Goal: Information Seeking & Learning: Learn about a topic

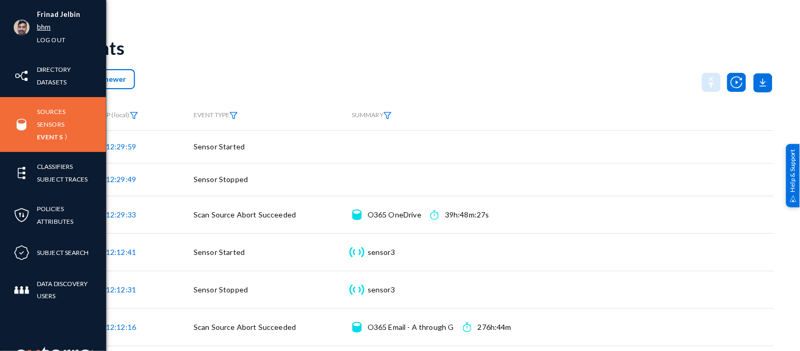
scroll to position [80, 0]
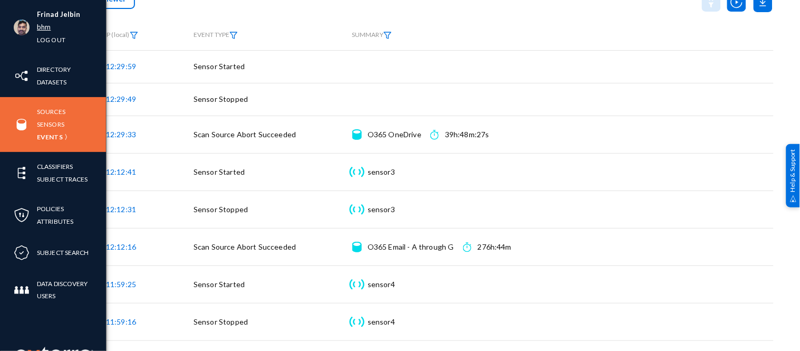
click at [40, 25] on link "bhm" at bounding box center [44, 27] width 14 height 12
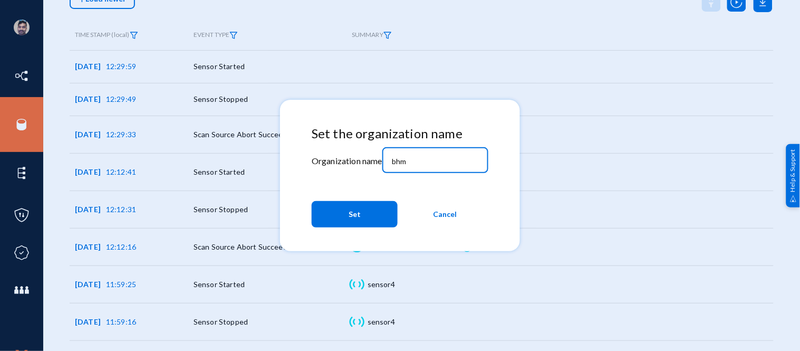
drag, startPoint x: 419, startPoint y: 164, endPoint x: 371, endPoint y: 156, distance: 49.2
click at [371, 156] on div "Set the organization name Organization name bhm Set Cancel" at bounding box center [400, 179] width 177 height 106
type input "mbankdataprivacy"
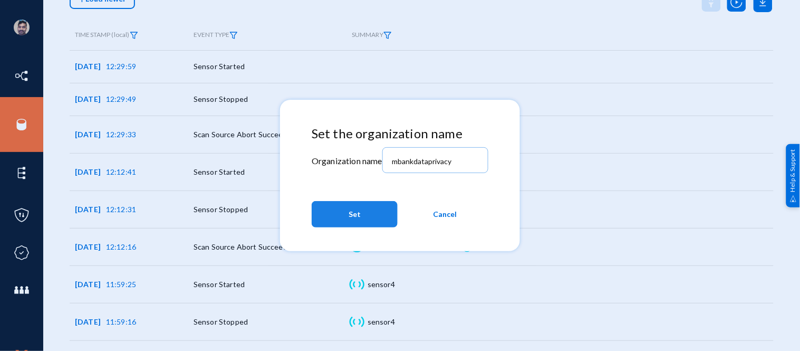
click at [370, 217] on button "Set" at bounding box center [355, 214] width 86 height 26
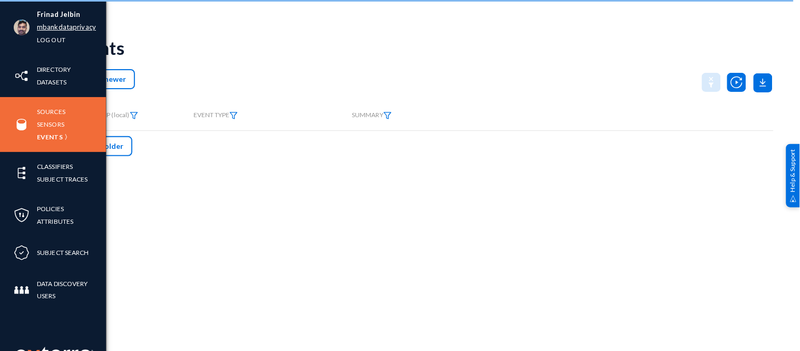
click at [52, 28] on link "mbankdataprivacy" at bounding box center [66, 27] width 59 height 12
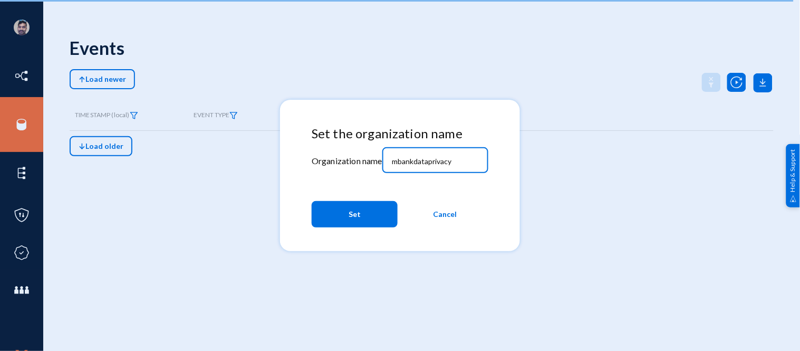
drag, startPoint x: 454, startPoint y: 157, endPoint x: 341, endPoint y: 153, distance: 113.5
click at [345, 151] on div "Set the organization name Organization name mbankdataprivacy Set Cancel" at bounding box center [400, 179] width 177 height 106
type input "bhm"
click at [375, 219] on button "Set" at bounding box center [355, 214] width 86 height 26
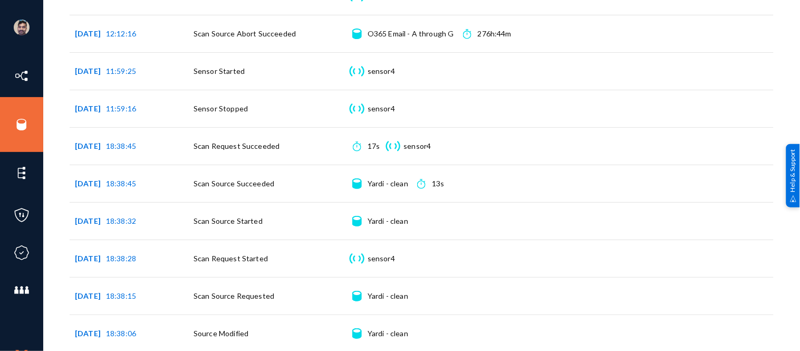
scroll to position [309, 0]
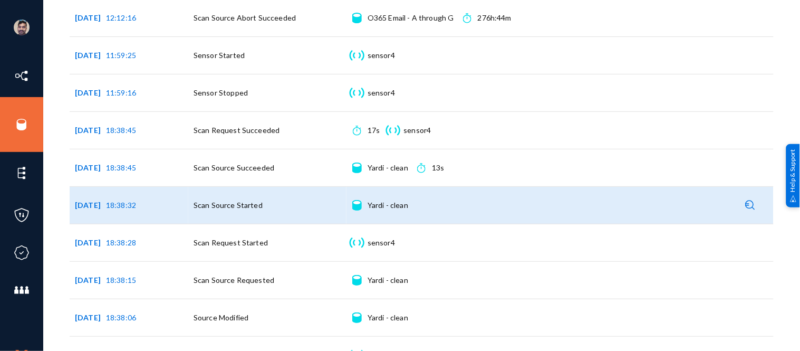
click at [373, 204] on div "Yardi - clean Connection details" at bounding box center [388, 205] width 41 height 11
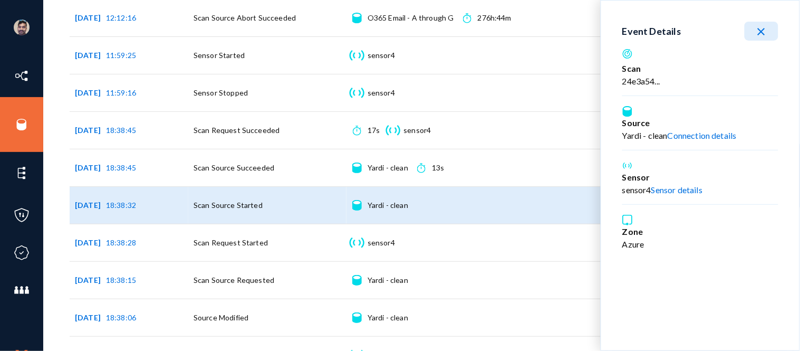
click at [699, 136] on link "Connection details" at bounding box center [702, 135] width 69 height 10
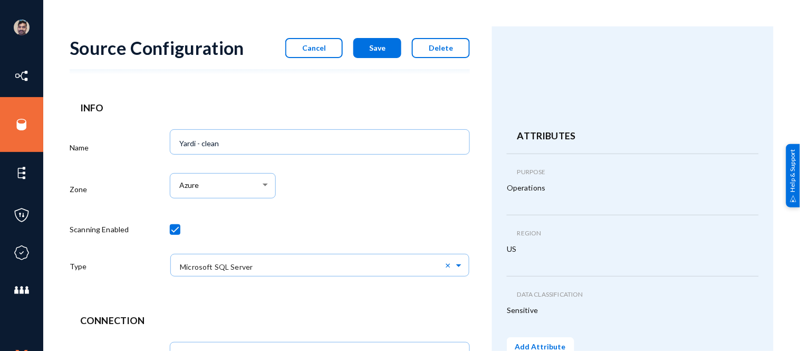
click at [324, 49] on span "Cancel" at bounding box center [314, 47] width 24 height 9
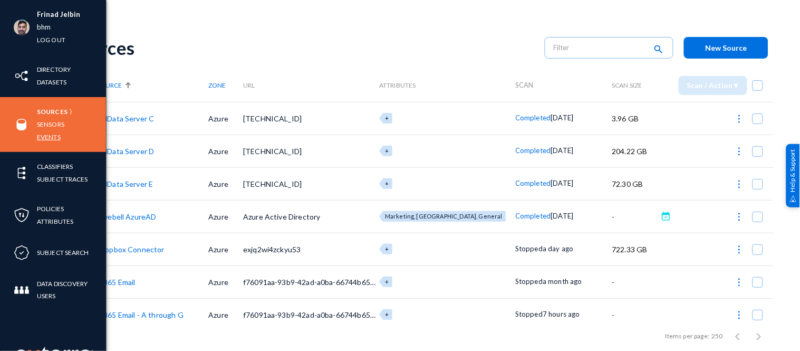
click at [49, 137] on link "Events" at bounding box center [49, 137] width 24 height 12
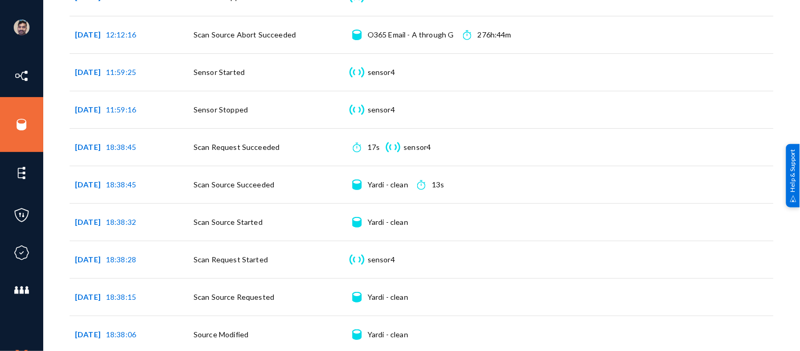
scroll to position [293, 0]
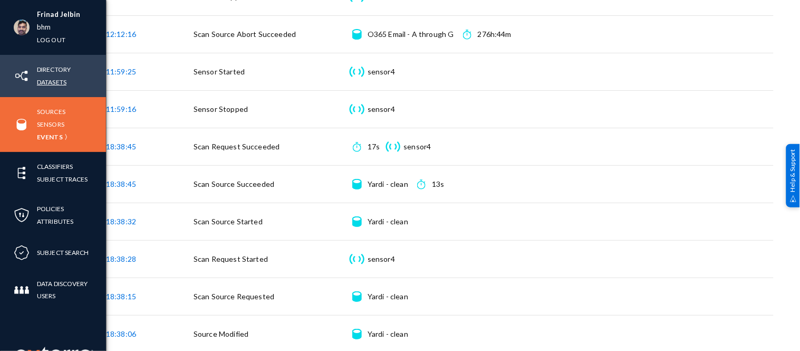
click at [50, 82] on link "Datasets" at bounding box center [52, 82] width 30 height 12
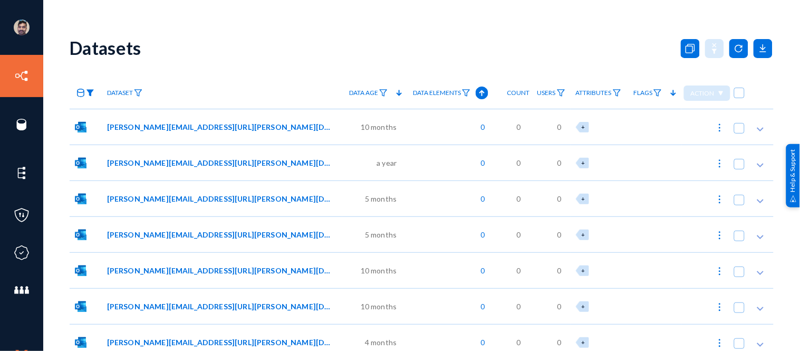
click at [91, 93] on img at bounding box center [90, 92] width 8 height 7
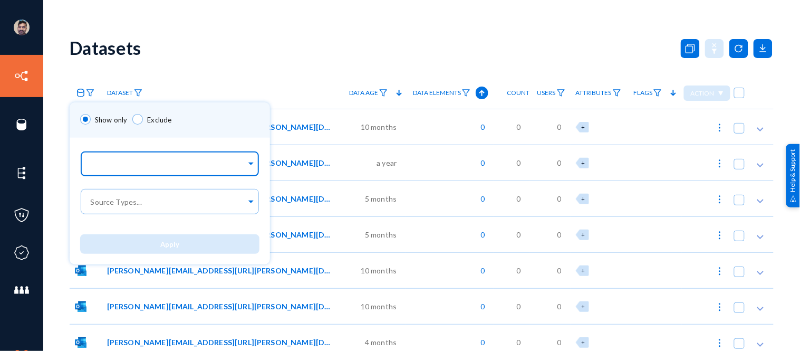
click at [149, 169] on input "text" at bounding box center [168, 165] width 158 height 10
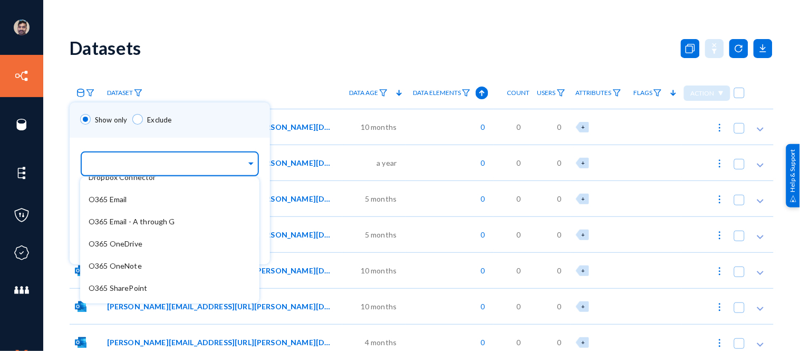
scroll to position [117, 0]
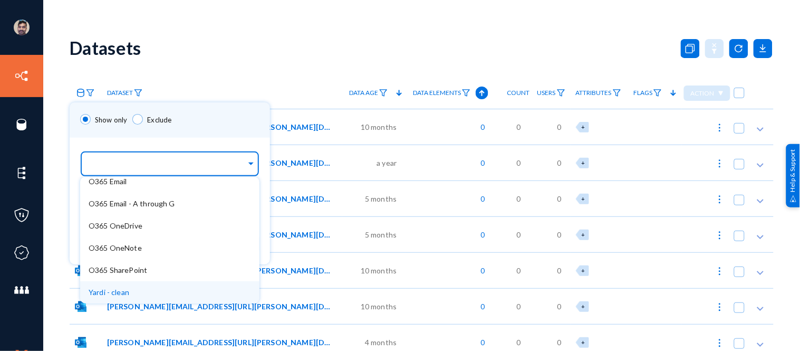
click at [127, 285] on div "Yardi - clean" at bounding box center [169, 292] width 179 height 22
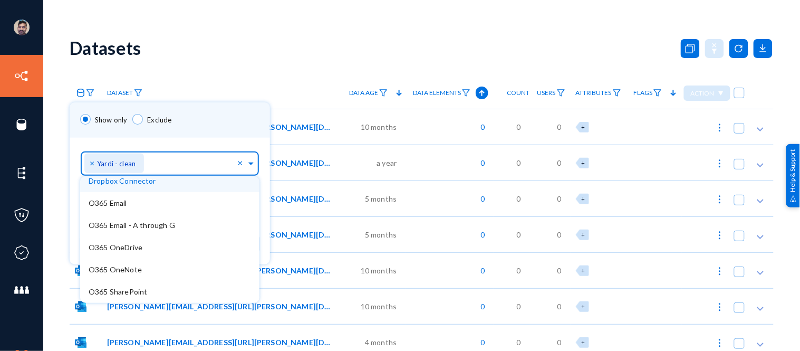
click at [217, 126] on div "Show only Exclude" at bounding box center [170, 119] width 200 height 35
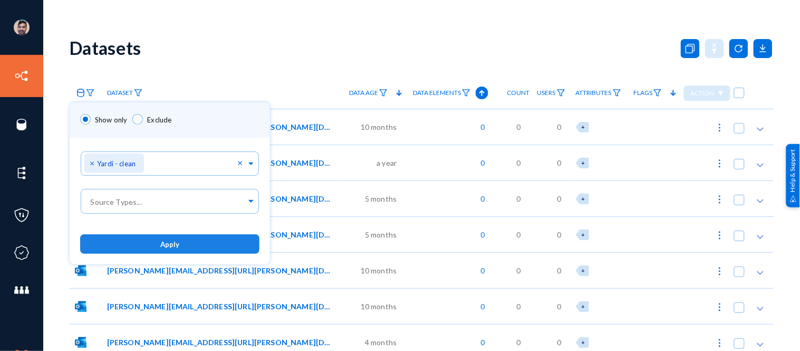
click at [181, 239] on button "Apply" at bounding box center [169, 244] width 179 height 20
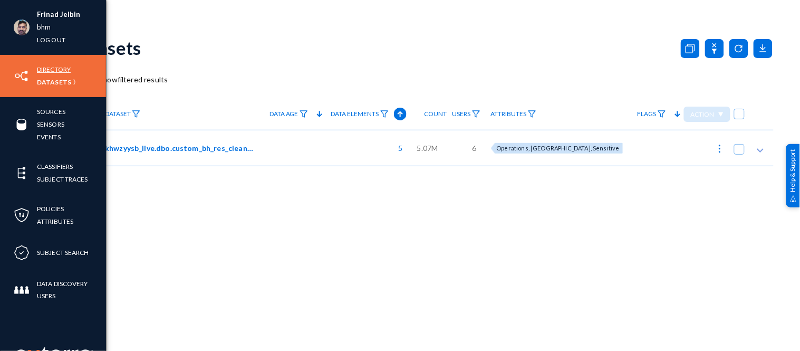
click at [50, 64] on link "Directory" at bounding box center [54, 69] width 34 height 12
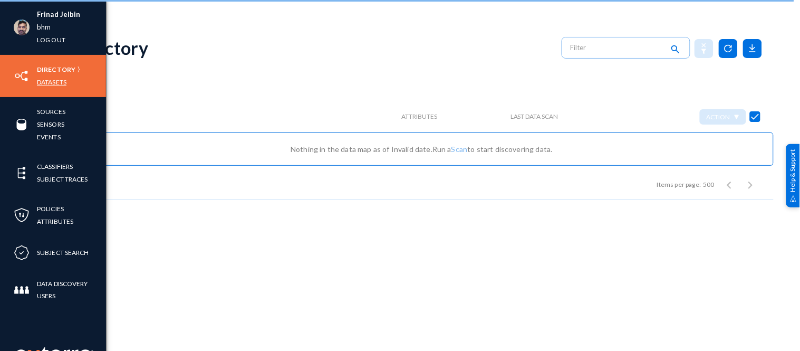
click at [45, 81] on link "Datasets" at bounding box center [52, 82] width 30 height 12
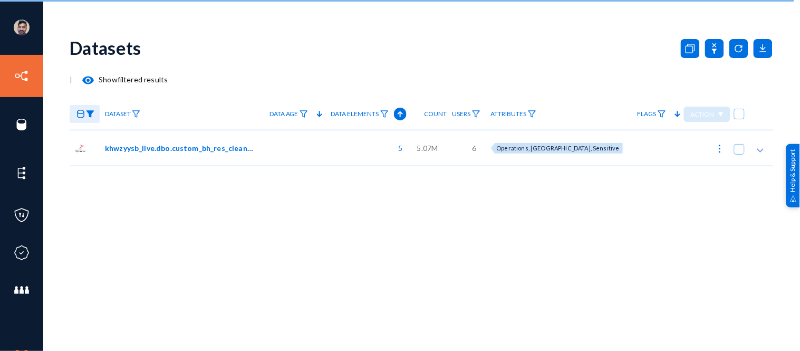
click at [752, 218] on div "Datasets | visibility Show filtered results Dataset Published Data Age Data Ele…" at bounding box center [422, 184] width 704 height 316
click at [761, 151] on polygon at bounding box center [760, 151] width 7 height 4
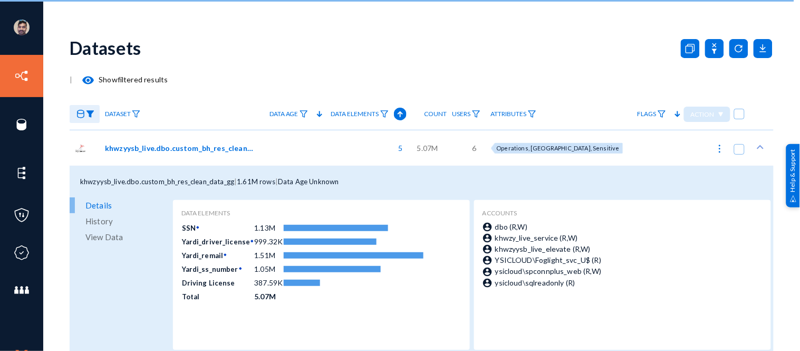
click at [715, 148] on img at bounding box center [720, 148] width 11 height 11
checkbox input "true"
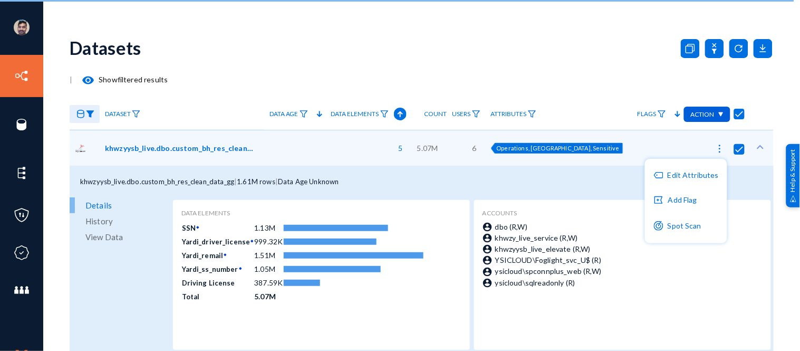
drag, startPoint x: 329, startPoint y: 15, endPoint x: 25, endPoint y: 110, distance: 318.3
click at [25, 110] on div at bounding box center [400, 175] width 800 height 351
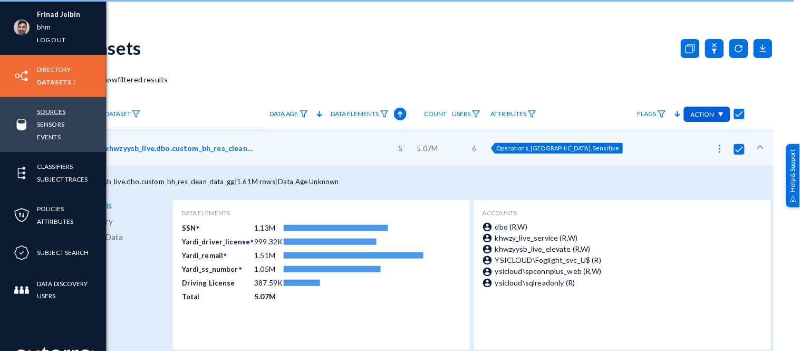
click at [41, 112] on link "Sources" at bounding box center [51, 111] width 28 height 12
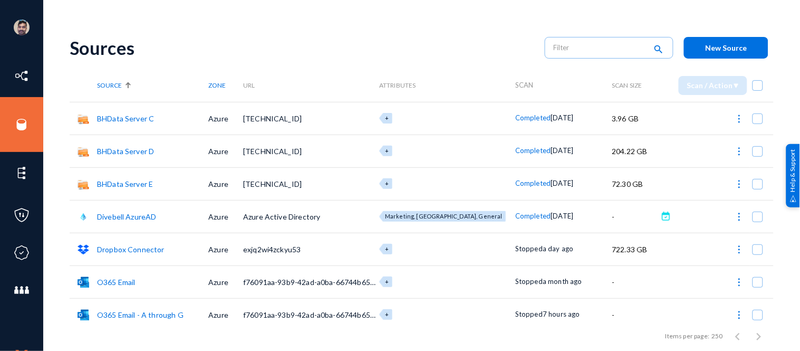
scroll to position [140, 0]
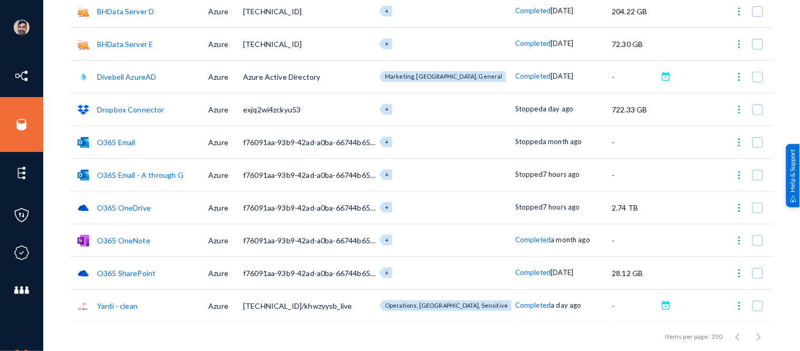
click at [120, 306] on link "Yardi - clean" at bounding box center [117, 305] width 41 height 9
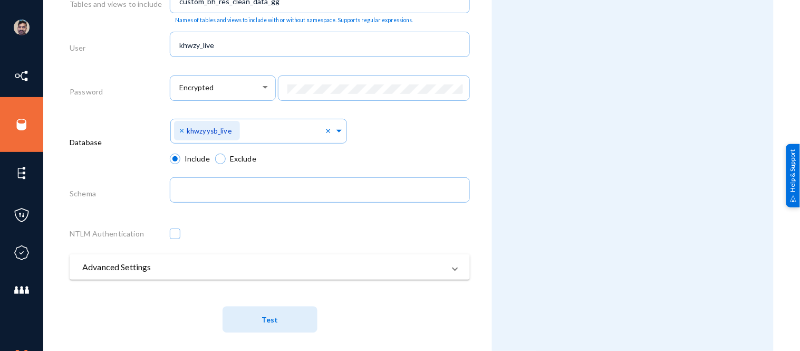
scroll to position [571, 0]
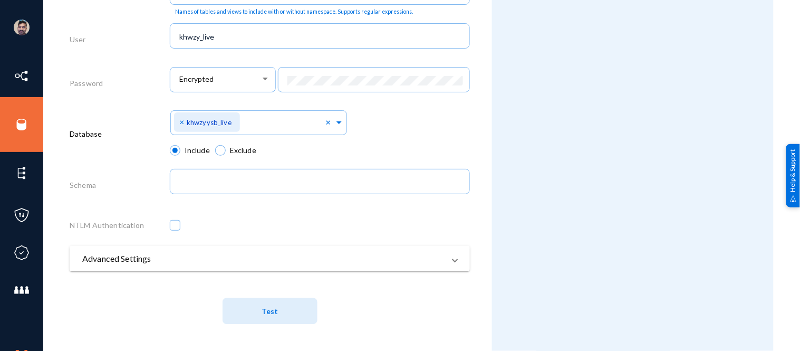
click at [203, 268] on mat-expansion-panel-header "Advanced Settings" at bounding box center [270, 258] width 400 height 25
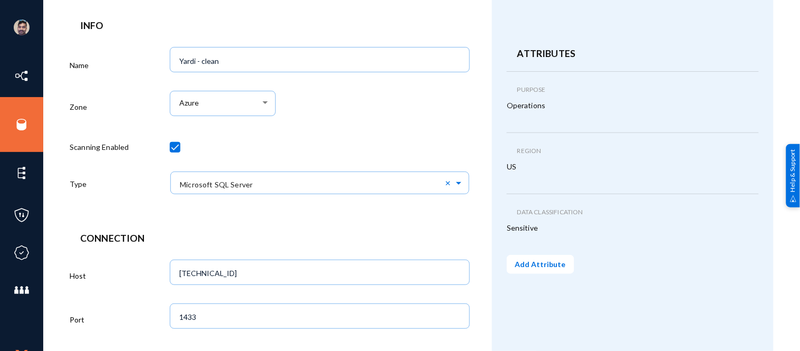
scroll to position [0, 0]
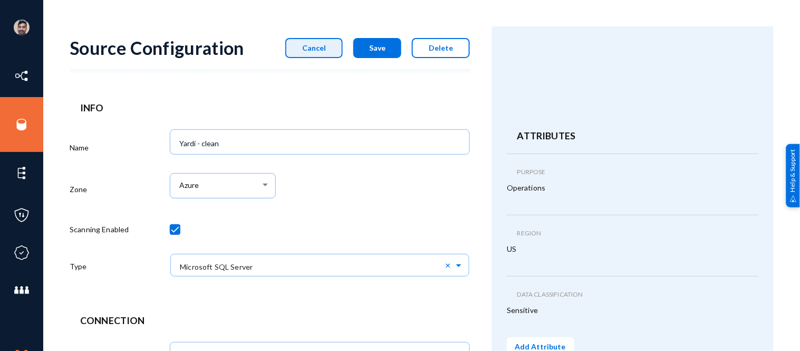
click at [324, 51] on span "Cancel" at bounding box center [314, 47] width 24 height 9
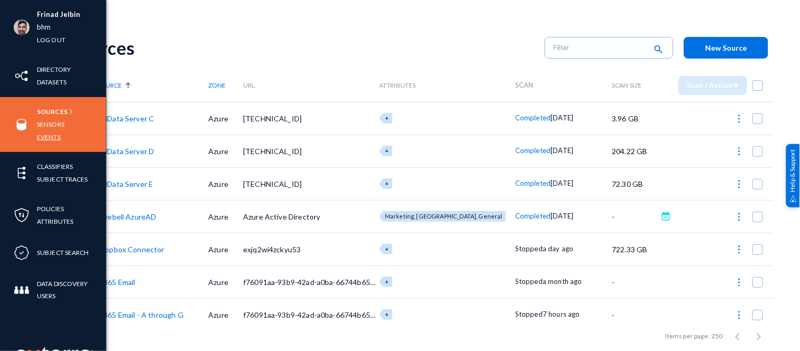
click at [46, 134] on link "Events" at bounding box center [49, 137] width 24 height 12
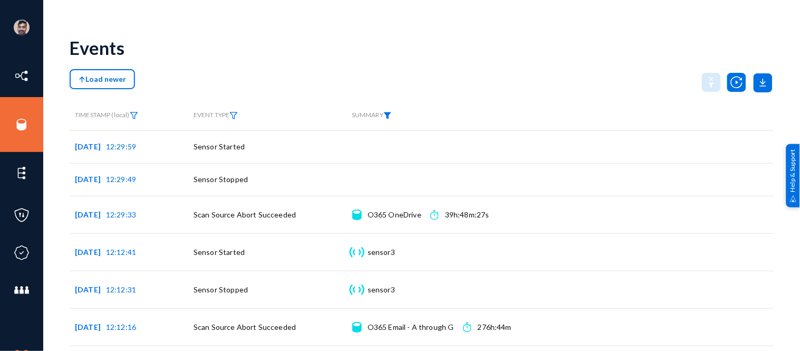
click at [391, 117] on img at bounding box center [387, 115] width 8 height 7
click at [412, 139] on span at bounding box center [403, 139] width 70 height 9
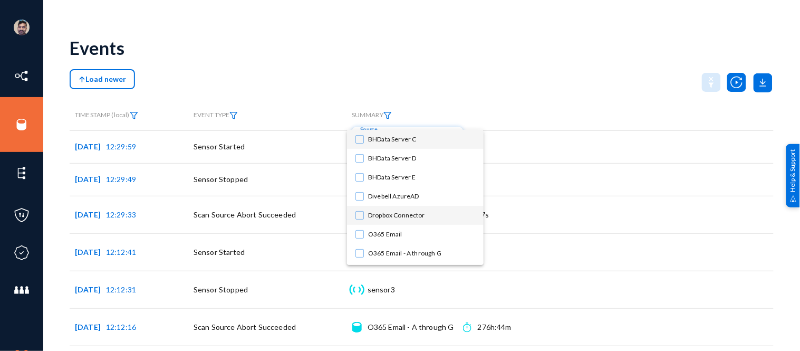
scroll to position [74, 0]
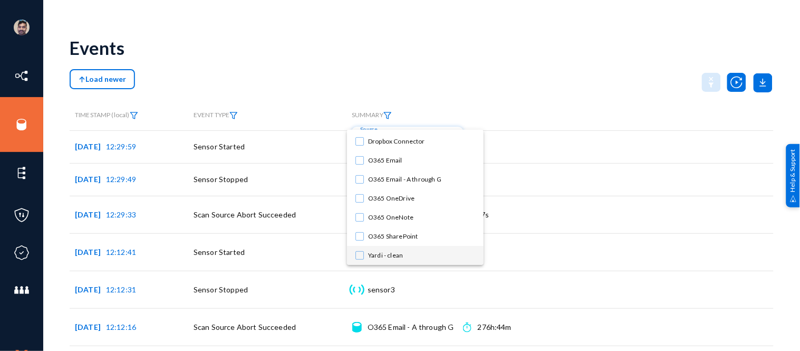
click at [381, 253] on span "Yardi - clean" at bounding box center [421, 255] width 107 height 19
click at [447, 90] on div at bounding box center [400, 175] width 800 height 351
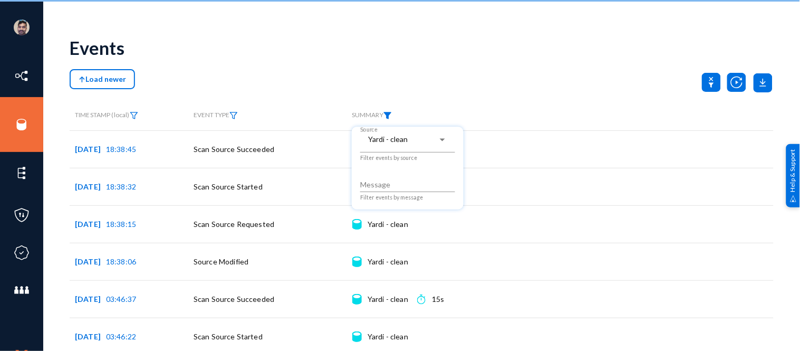
click at [447, 90] on div at bounding box center [400, 175] width 800 height 351
click at [447, 90] on div "Load newer" at bounding box center [422, 82] width 704 height 26
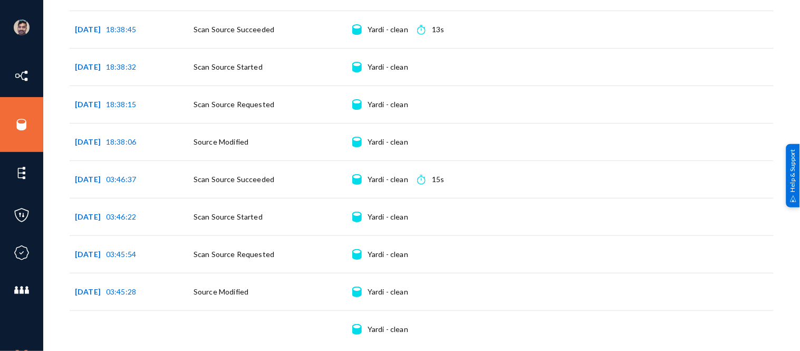
scroll to position [0, 0]
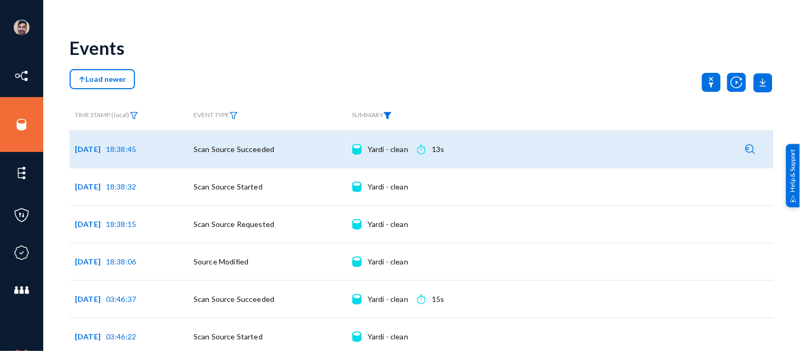
click at [746, 148] on img at bounding box center [751, 149] width 10 height 10
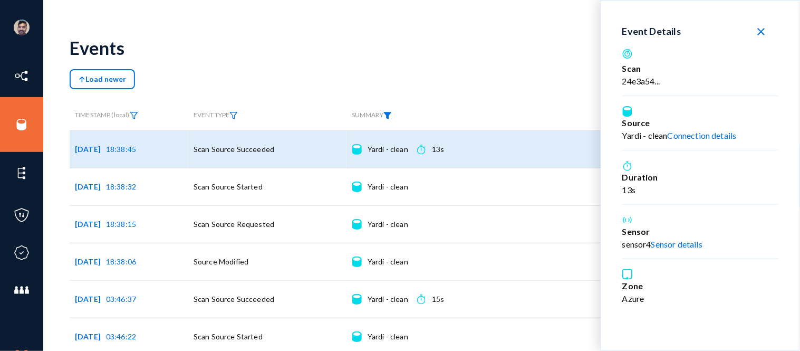
click at [757, 35] on mat-icon "close" at bounding box center [761, 31] width 13 height 13
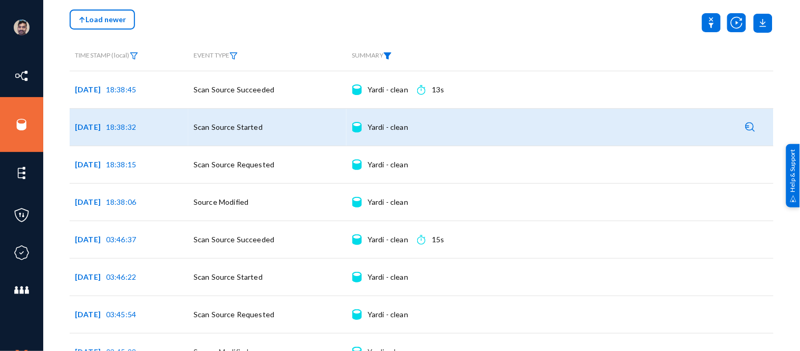
scroll to position [59, 0]
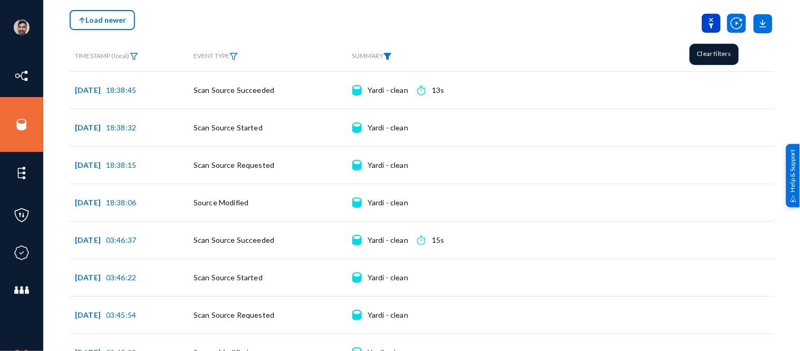
click at [711, 25] on icon at bounding box center [711, 23] width 19 height 19
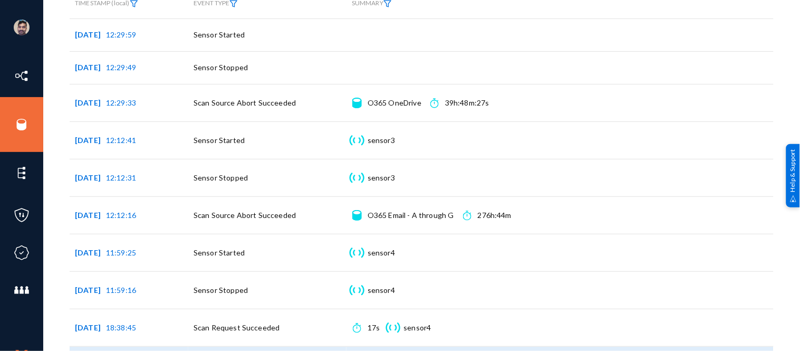
scroll to position [0, 0]
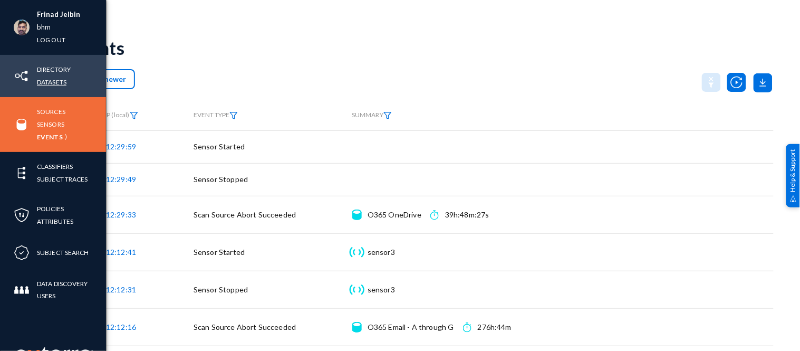
click at [49, 85] on link "Datasets" at bounding box center [52, 82] width 30 height 12
